Goal: Information Seeking & Learning: Learn about a topic

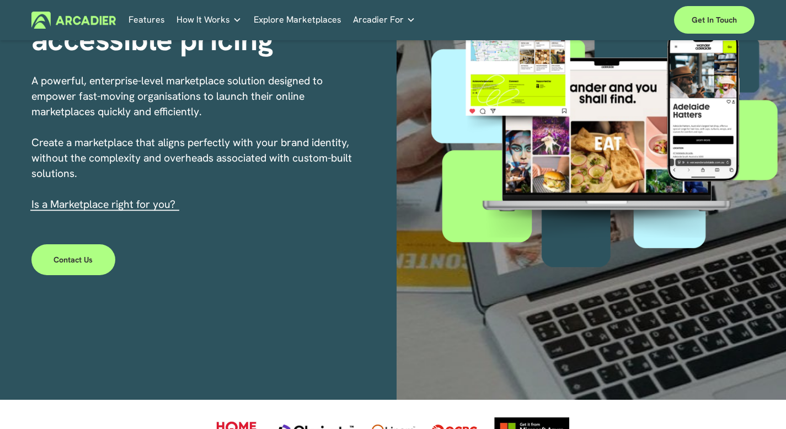
scroll to position [106, 0]
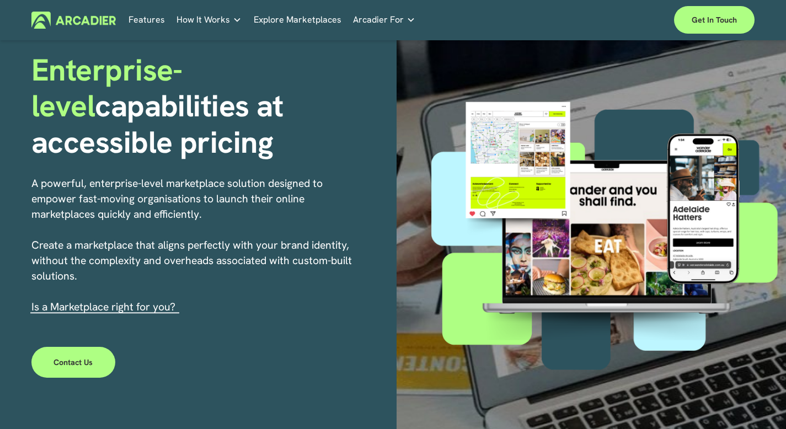
click at [84, 27] on img at bounding box center [73, 20] width 84 height 17
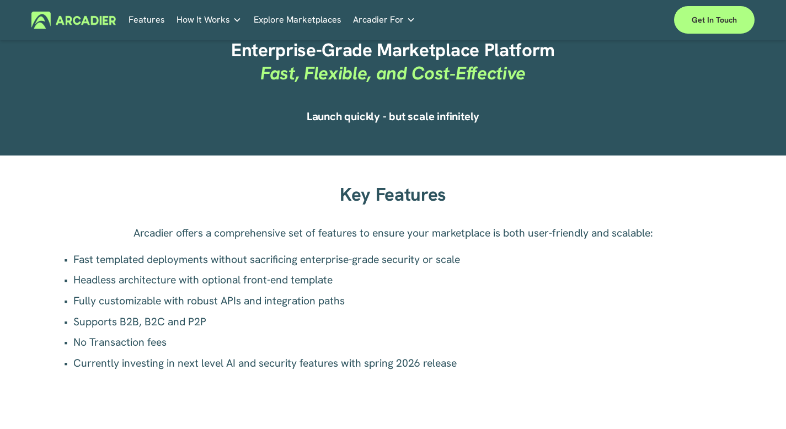
scroll to position [751, 0]
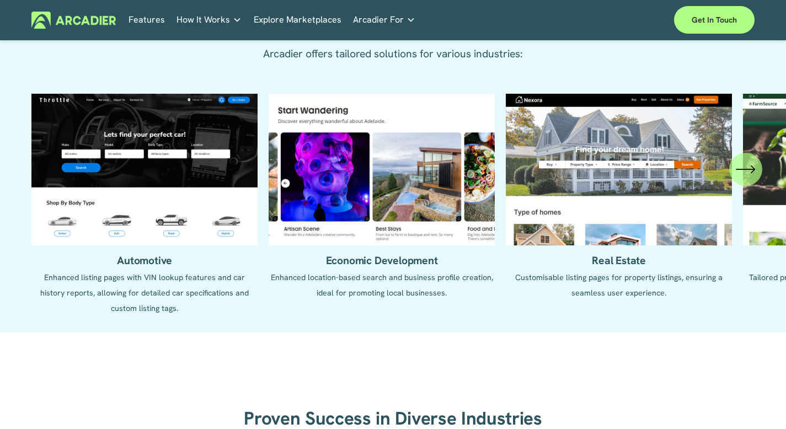
scroll to position [1180, 0]
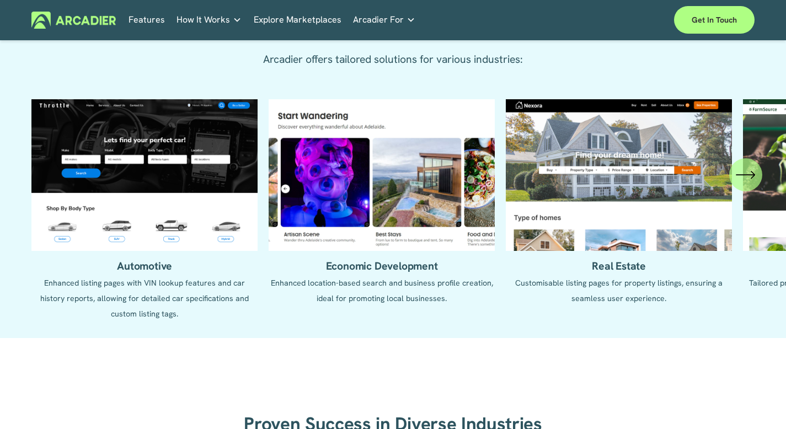
click at [749, 167] on icon "\a \a \a Next\a \a" at bounding box center [746, 175] width 20 height 20
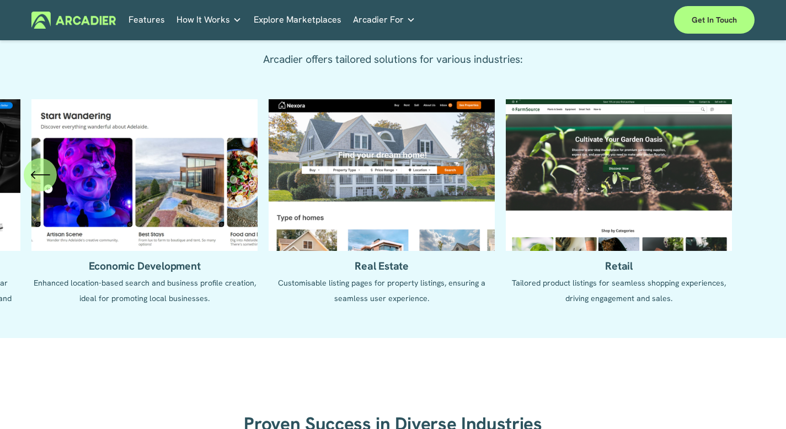
click at [42, 170] on icon "\a \a Previous\a \a \a" at bounding box center [40, 175] width 20 height 20
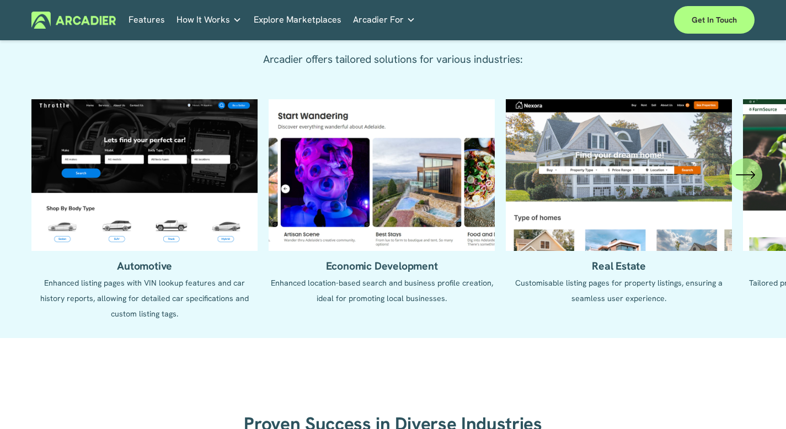
click at [740, 167] on icon "\a \a \a Next\a \a" at bounding box center [746, 175] width 20 height 20
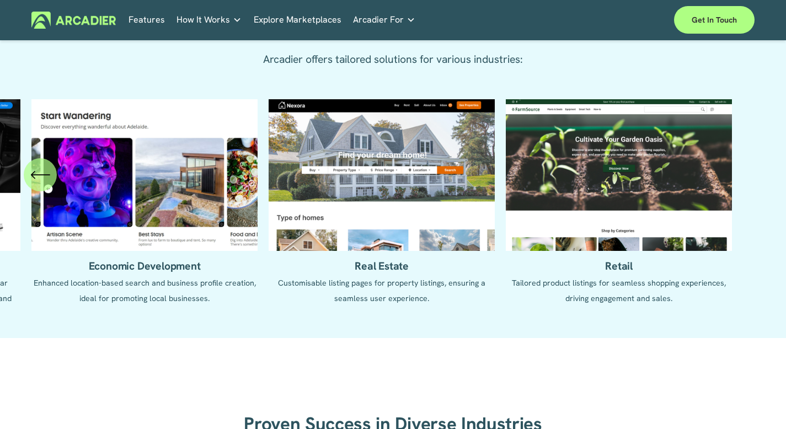
click at [740, 167] on ul "Automotive Enhanced listing pages with VIN lookup features and car history repo…" at bounding box center [393, 210] width 724 height 222
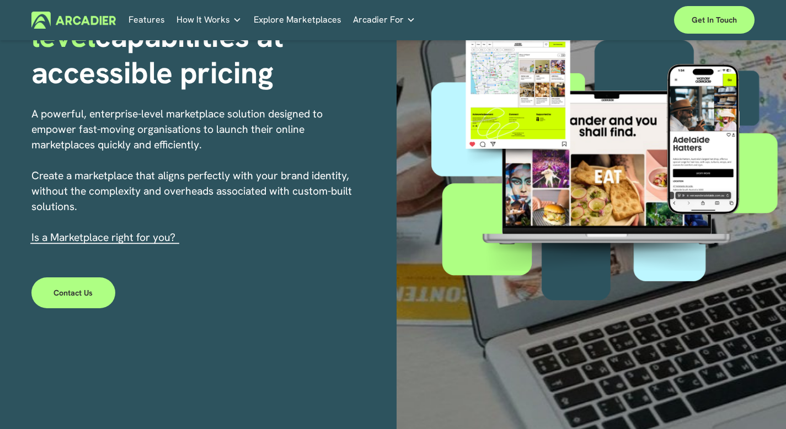
scroll to position [0, 0]
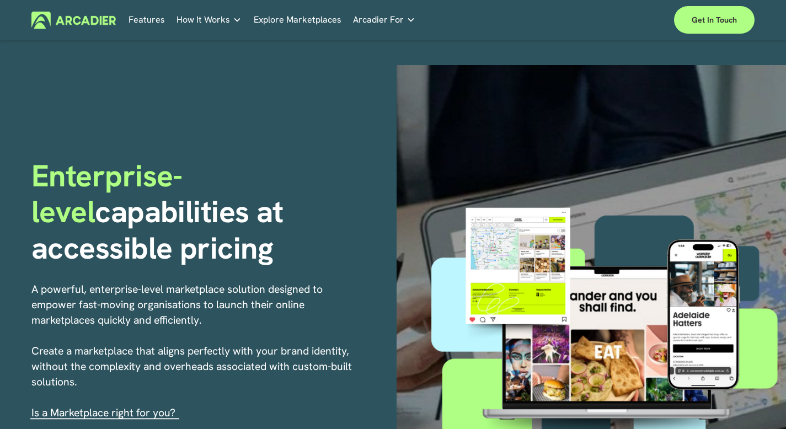
click at [0, 0] on p "Building the world’s most powerful enterprise digital marketplace." at bounding box center [0, 0] width 0 height 0
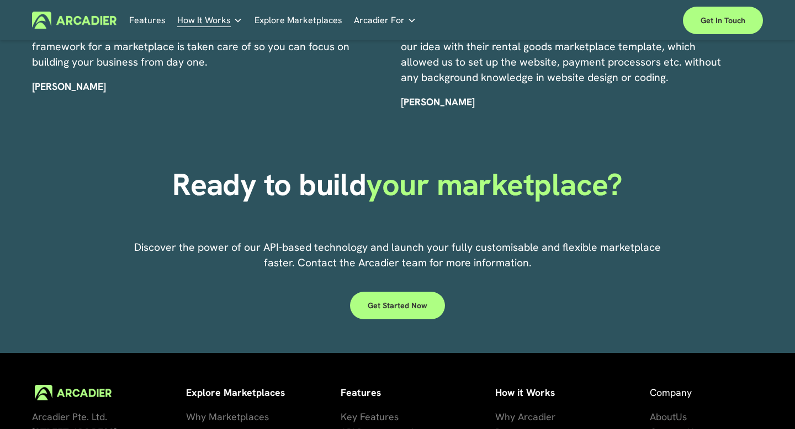
scroll to position [2716, 0]
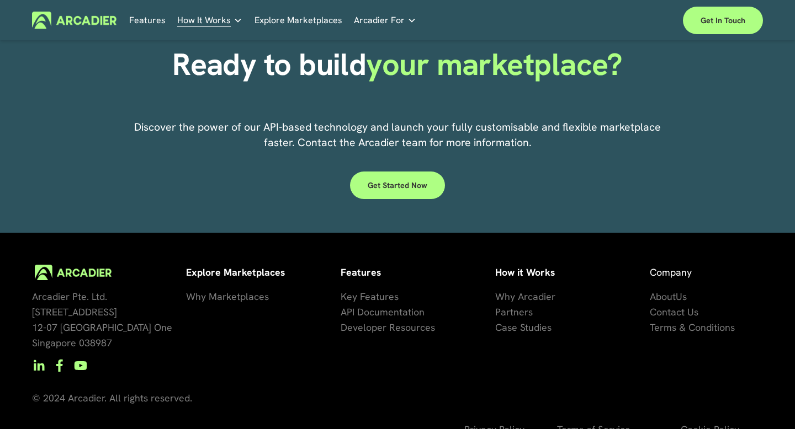
click at [510, 305] on link "artners" at bounding box center [517, 312] width 32 height 15
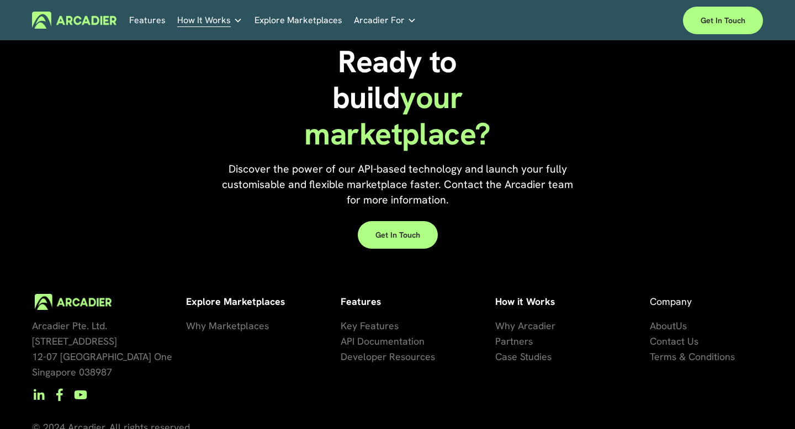
scroll to position [1646, 0]
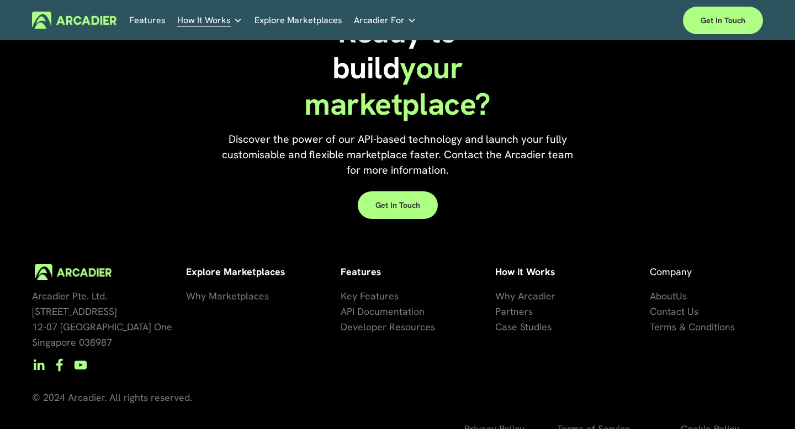
click at [235, 290] on span "Why Marketplaces" at bounding box center [227, 296] width 83 height 13
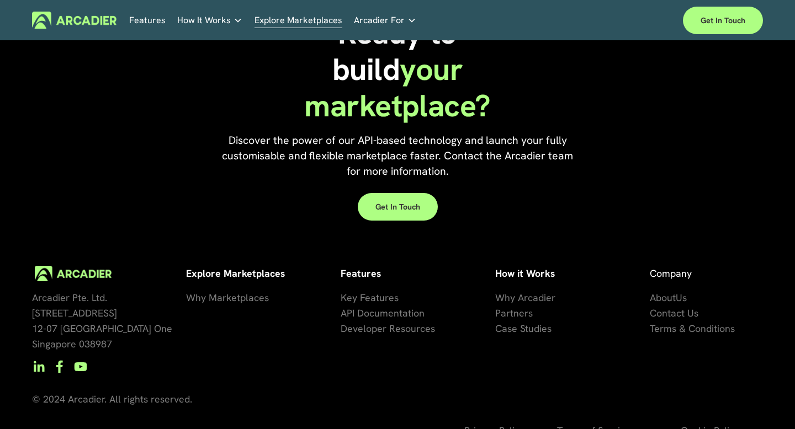
scroll to position [2397, 0]
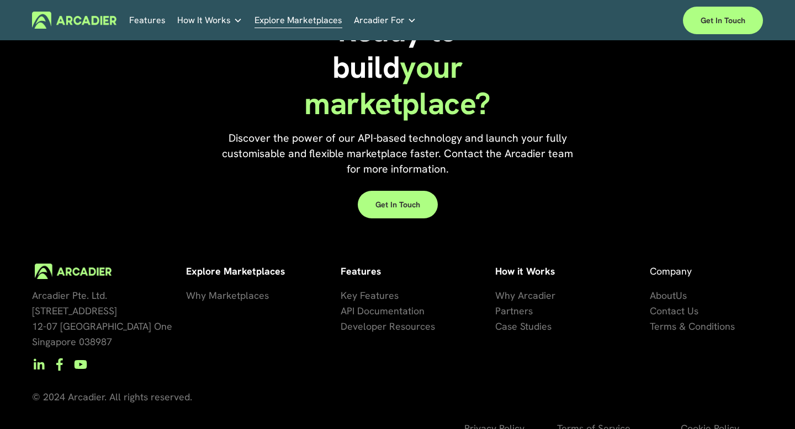
click at [522, 320] on span "se Studies" at bounding box center [529, 326] width 44 height 13
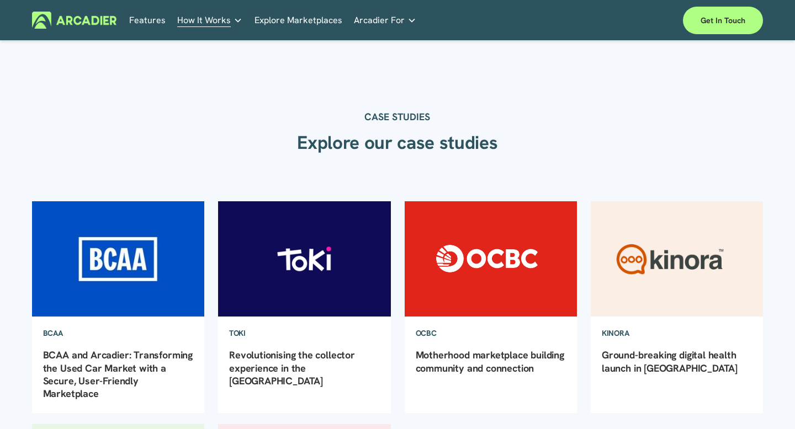
click at [496, 251] on img at bounding box center [490, 259] width 174 height 116
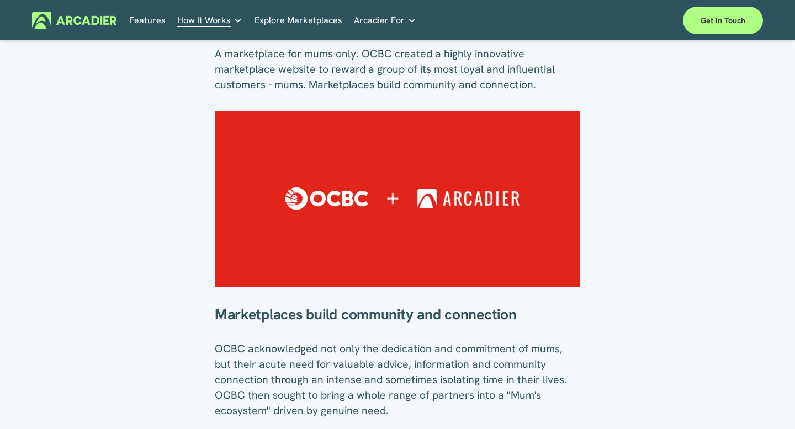
scroll to position [98, 0]
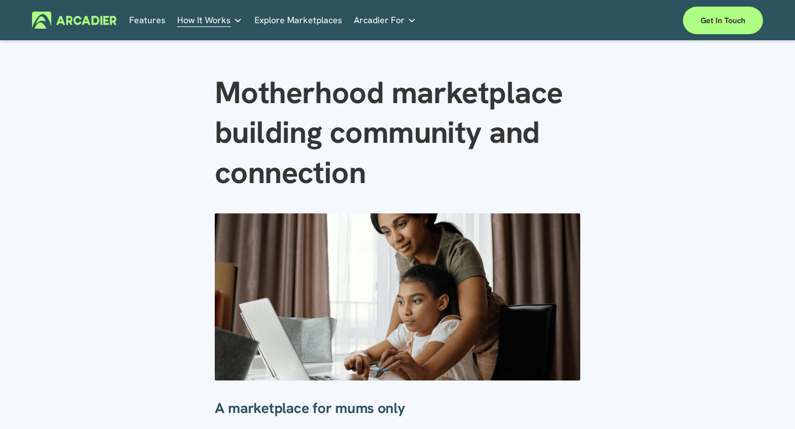
scroll to position [18, 0]
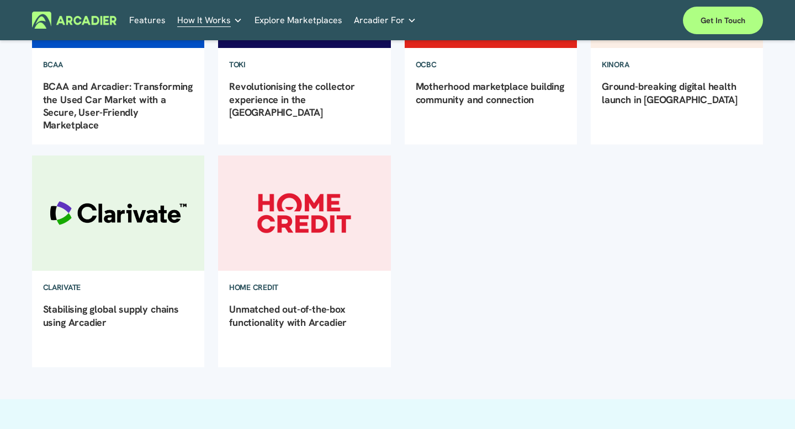
scroll to position [287, 0]
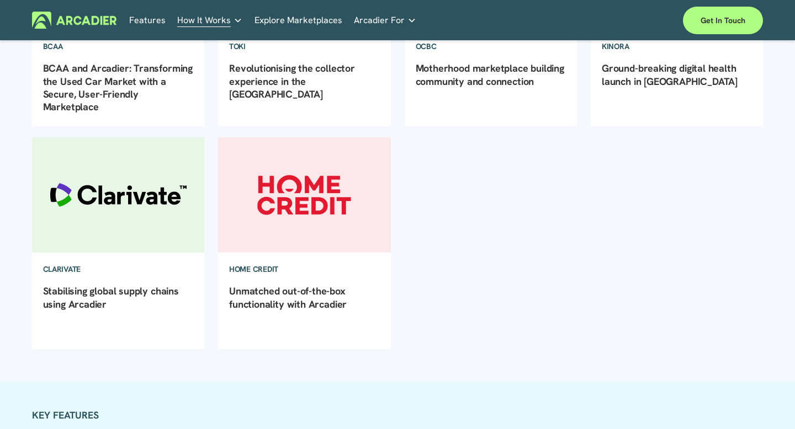
click at [121, 171] on img at bounding box center [118, 195] width 174 height 116
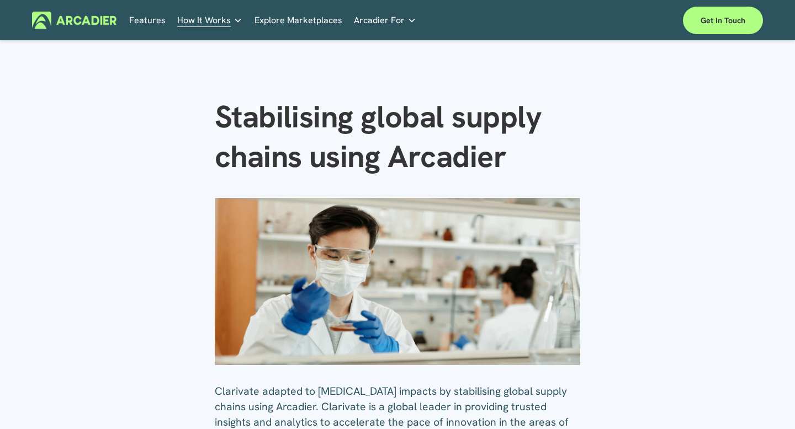
click at [92, 21] on img at bounding box center [74, 20] width 84 height 17
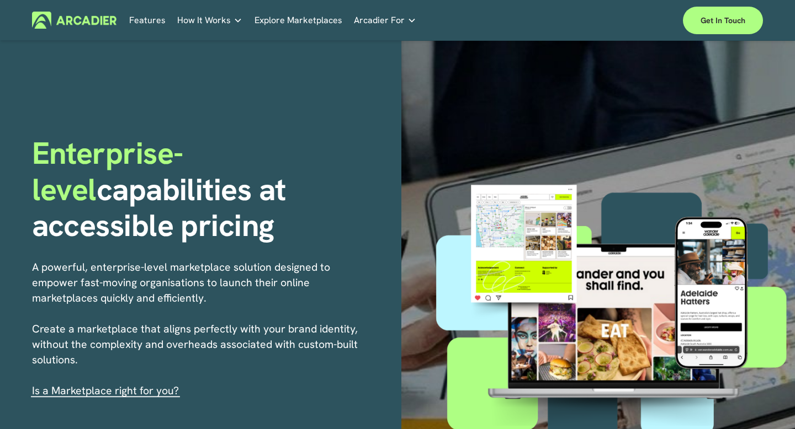
click at [123, 12] on div "Features How It Works Why Arcadier Partners How It Works" at bounding box center [351, 20] width 639 height 17
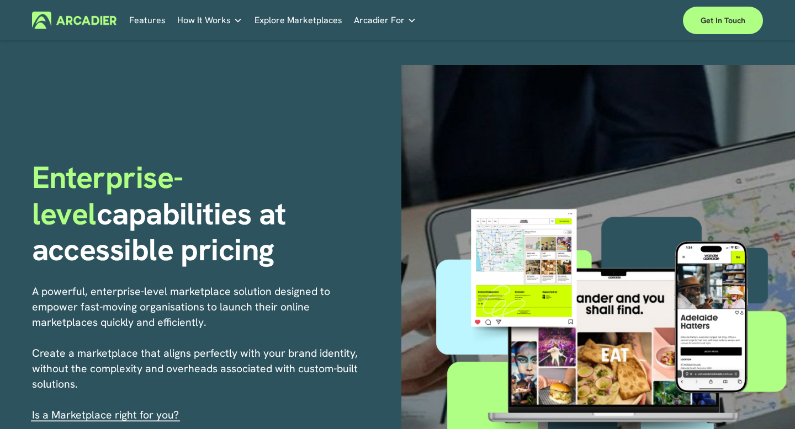
click at [139, 19] on link "Features" at bounding box center [147, 20] width 36 height 17
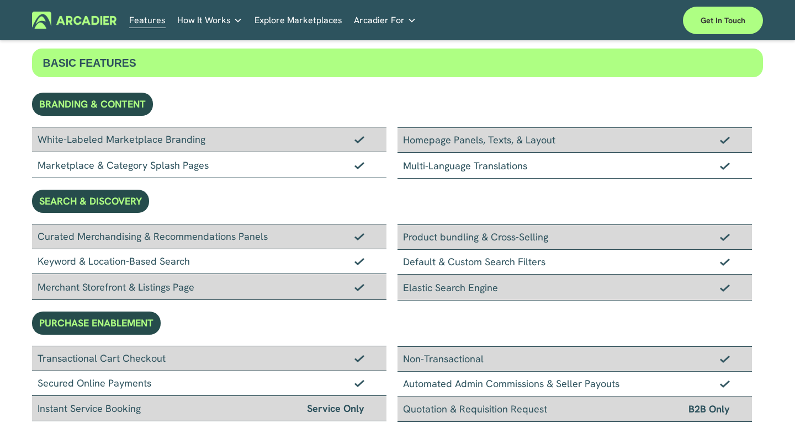
scroll to position [190, 0]
